Goal: Task Accomplishment & Management: Manage account settings

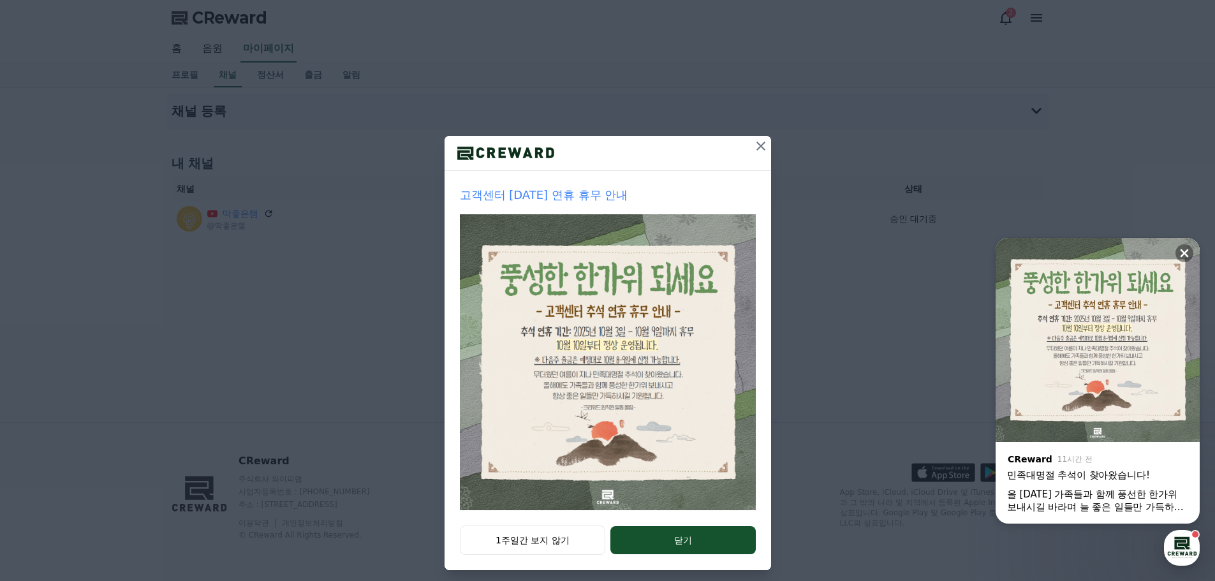
scroll to position [27, 0]
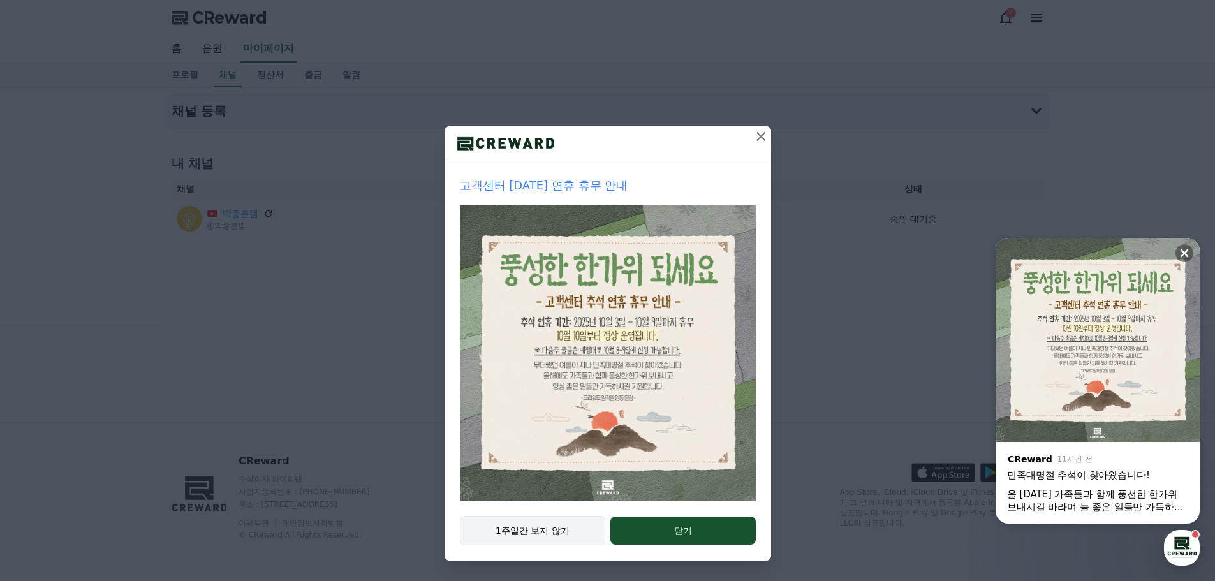
click at [555, 531] on button "1주일간 보지 않기" at bounding box center [533, 530] width 146 height 29
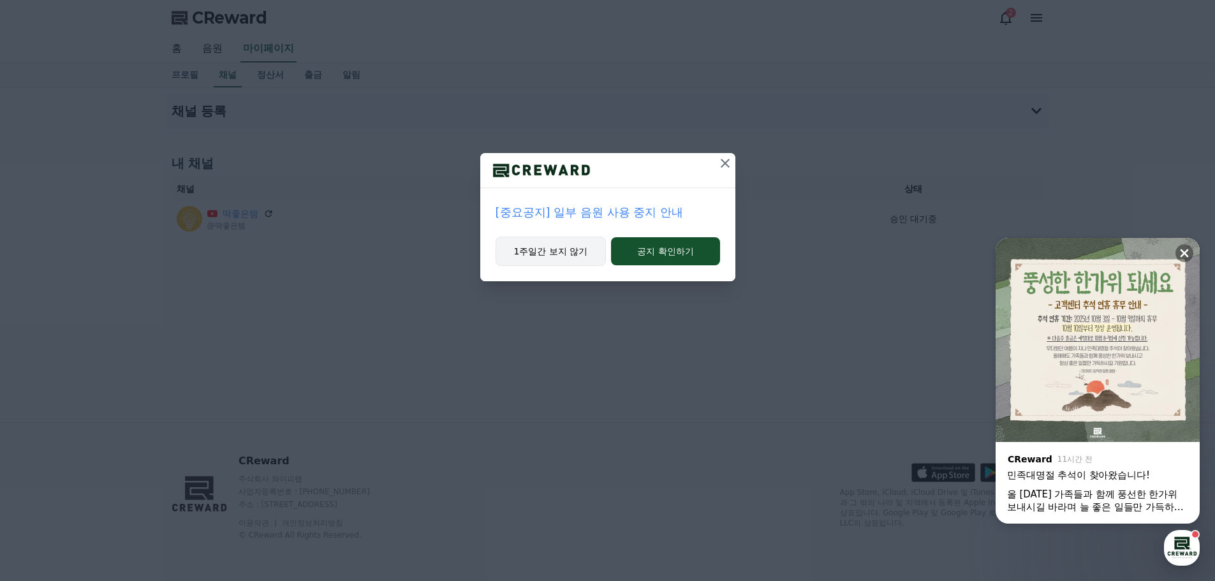
click at [545, 249] on button "1주일간 보지 않기" at bounding box center [551, 251] width 111 height 29
click at [726, 165] on icon at bounding box center [725, 163] width 9 height 9
click at [649, 257] on button "공지 확인하기" at bounding box center [665, 251] width 108 height 28
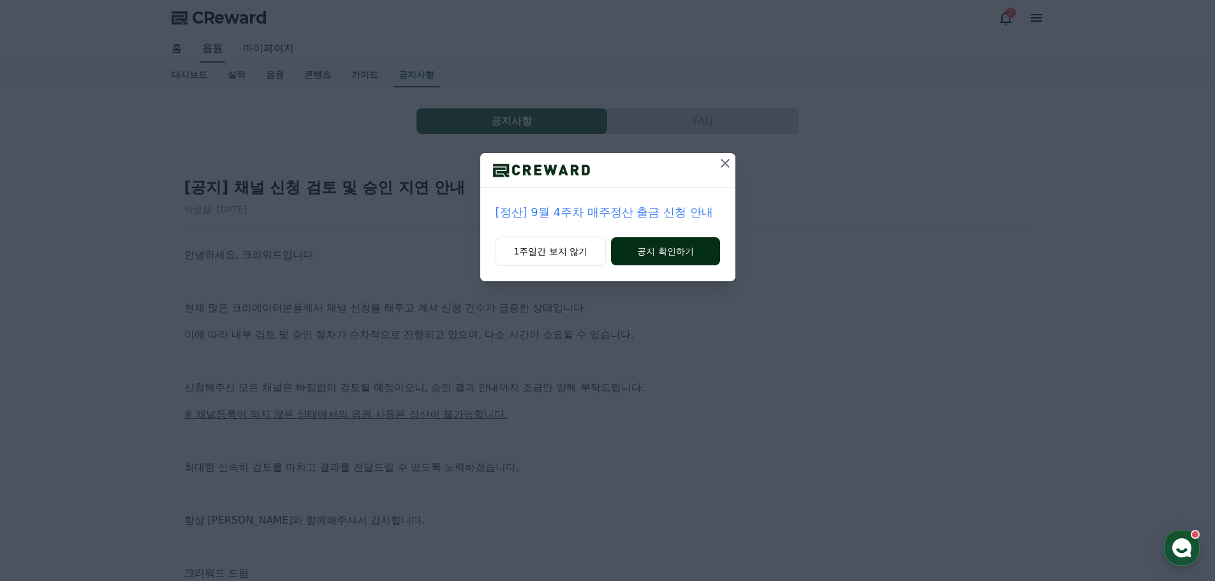
drag, startPoint x: 655, startPoint y: 250, endPoint x: 725, endPoint y: 268, distance: 71.8
click at [656, 250] on button "공지 확인하기" at bounding box center [665, 251] width 108 height 28
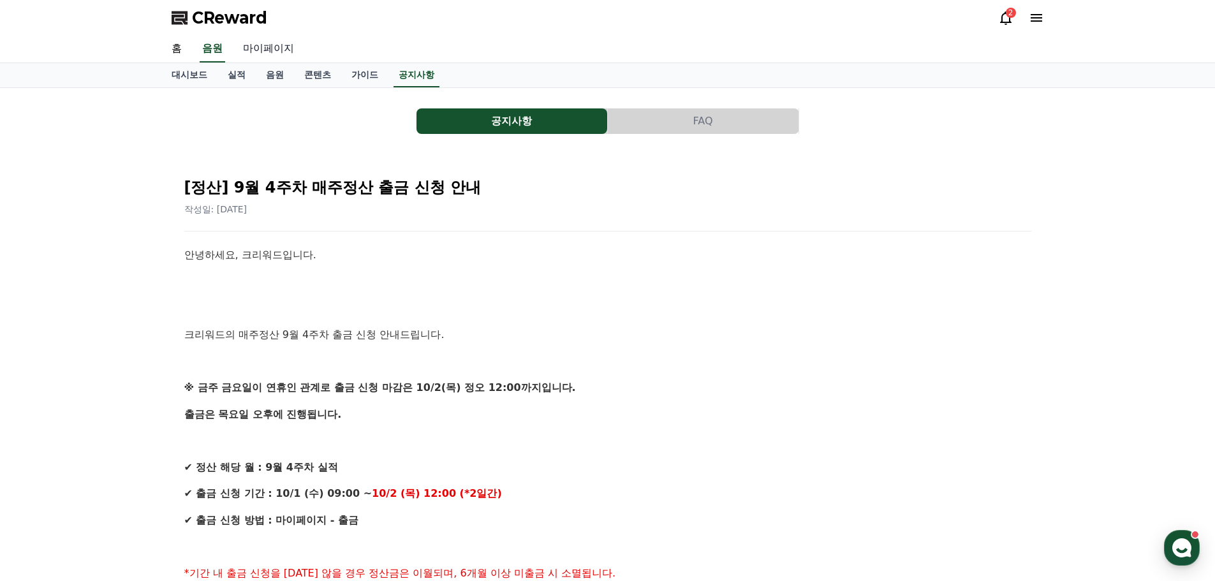
click at [276, 50] on link "마이페이지" at bounding box center [268, 49] width 71 height 27
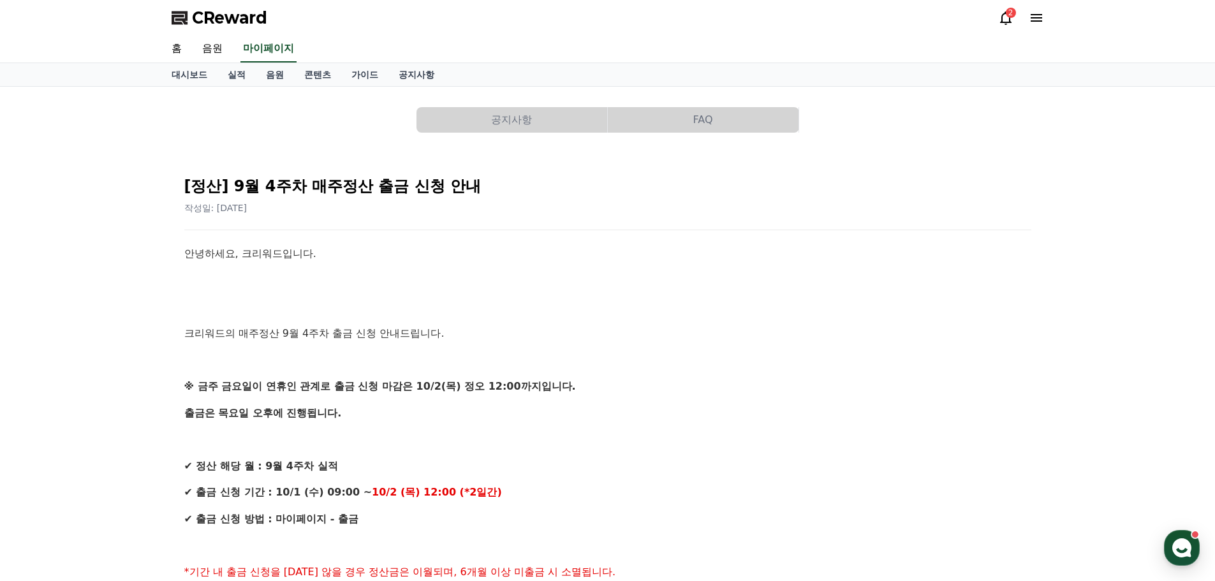
select select "**********"
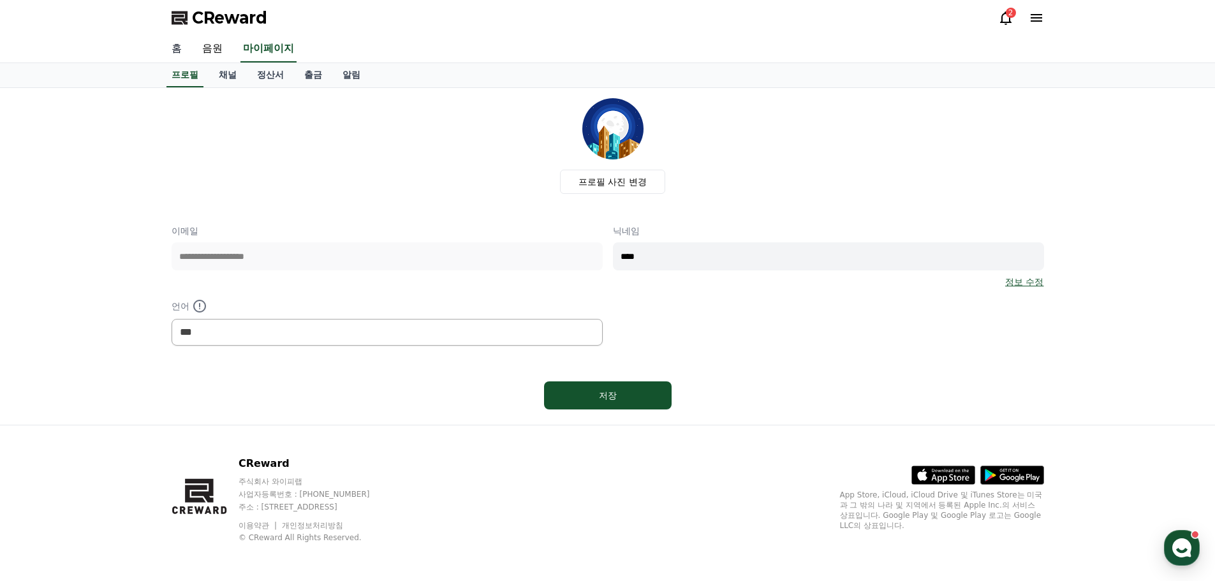
click at [170, 48] on link "홈" at bounding box center [176, 49] width 31 height 27
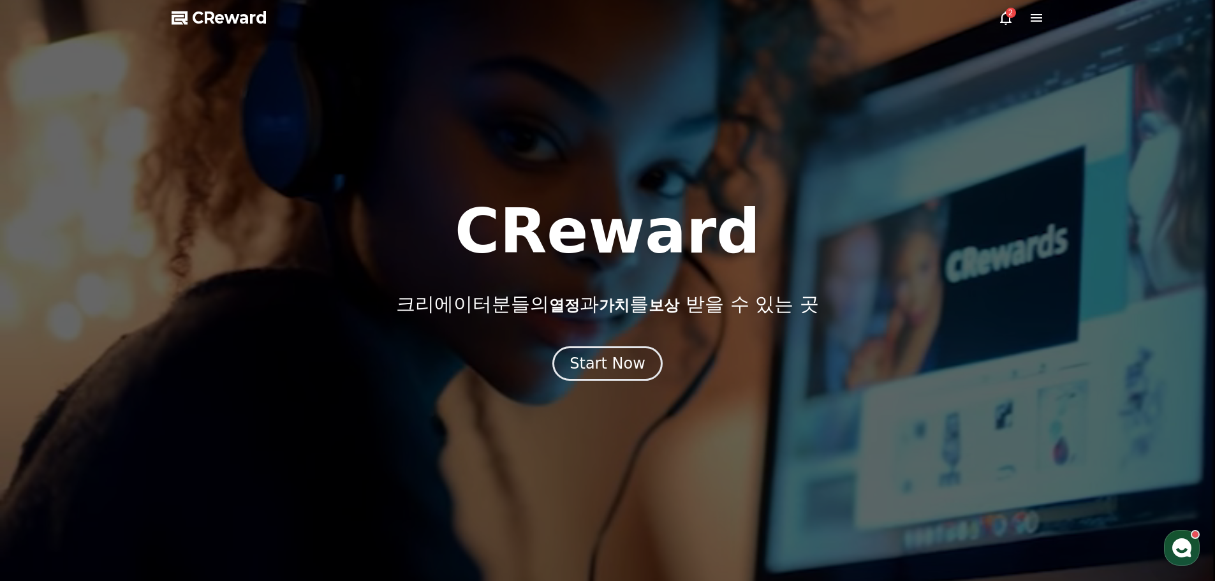
click at [1005, 24] on icon at bounding box center [1005, 17] width 11 height 13
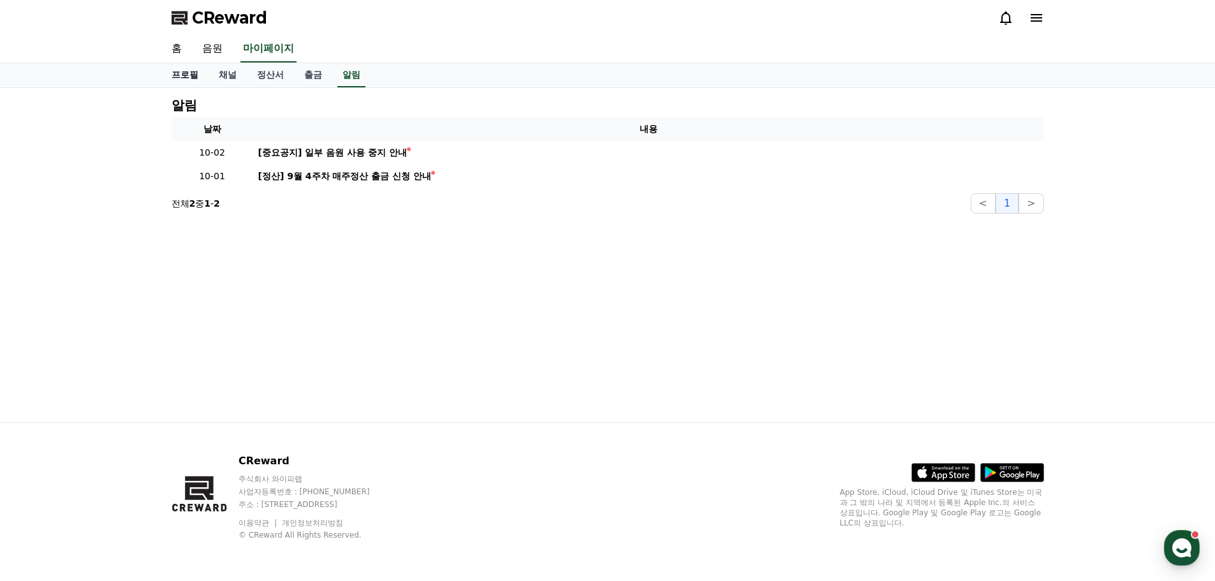
click at [184, 75] on link "프로필" at bounding box center [184, 75] width 47 height 24
select select "**********"
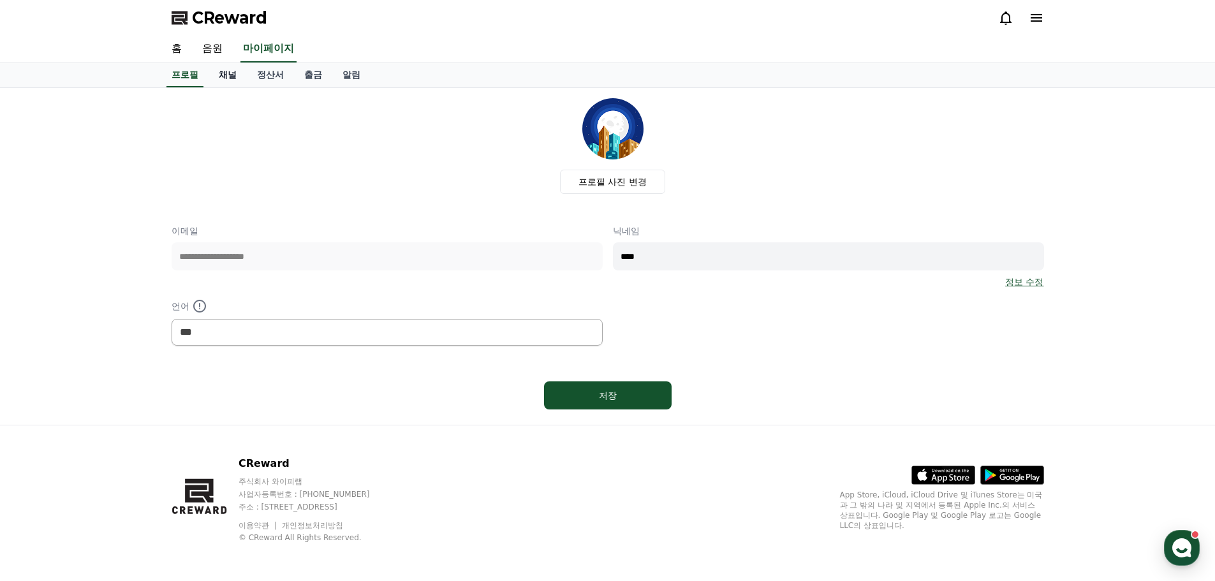
click at [229, 73] on link "채널" at bounding box center [228, 75] width 38 height 24
